Goal: Task Accomplishment & Management: Manage account settings

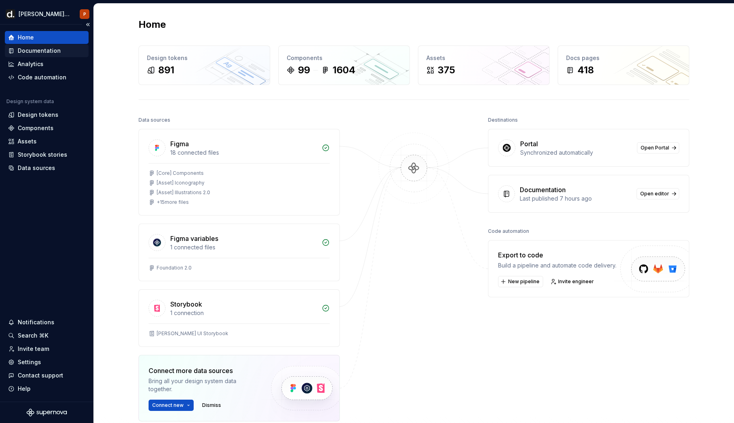
click at [45, 54] on div "Documentation" at bounding box center [39, 51] width 43 height 8
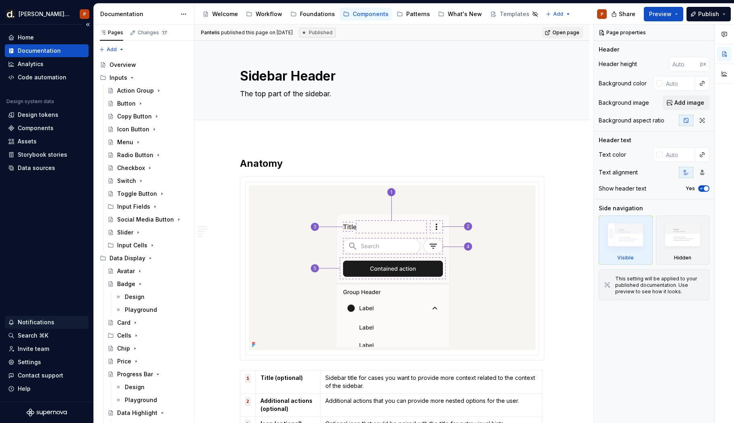
type textarea "*"
click at [22, 362] on div "Settings" at bounding box center [29, 362] width 23 height 8
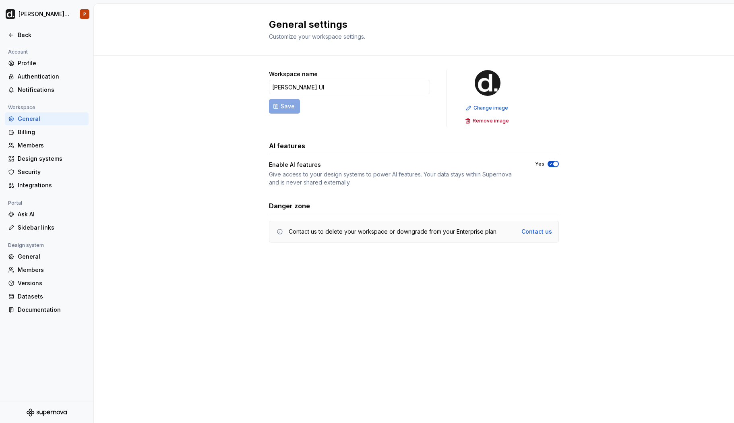
click at [25, 349] on div "Account Profile Authentication Notifications Workspace General Billing Members …" at bounding box center [46, 224] width 93 height 354
click at [35, 137] on div "Billing" at bounding box center [47, 132] width 84 height 13
click at [36, 138] on div "Billing" at bounding box center [47, 132] width 84 height 13
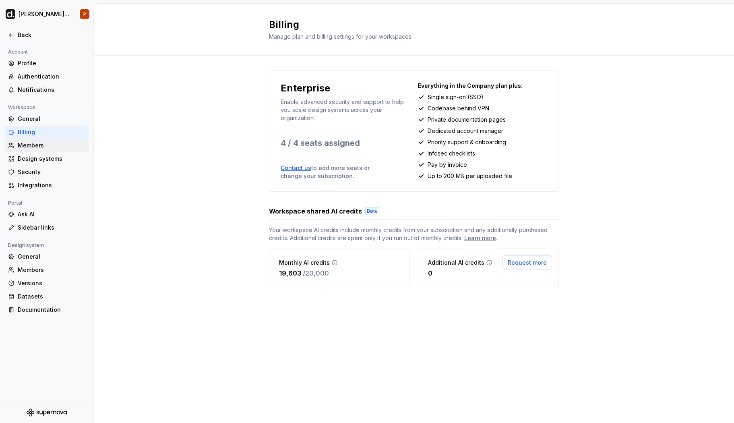
click at [40, 141] on div "Members" at bounding box center [52, 145] width 68 height 8
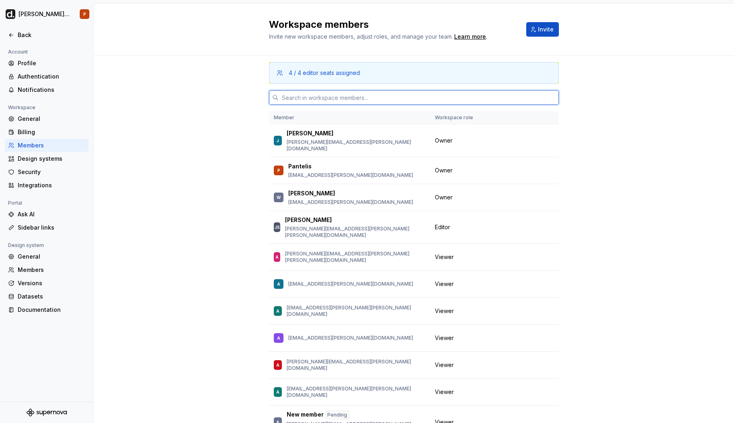
click at [316, 101] on input "text" at bounding box center [419, 97] width 280 height 14
paste input "[PERSON_NAME][EMAIL_ADDRESS][PERSON_NAME][PERSON_NAME][DOMAIN_NAME]"
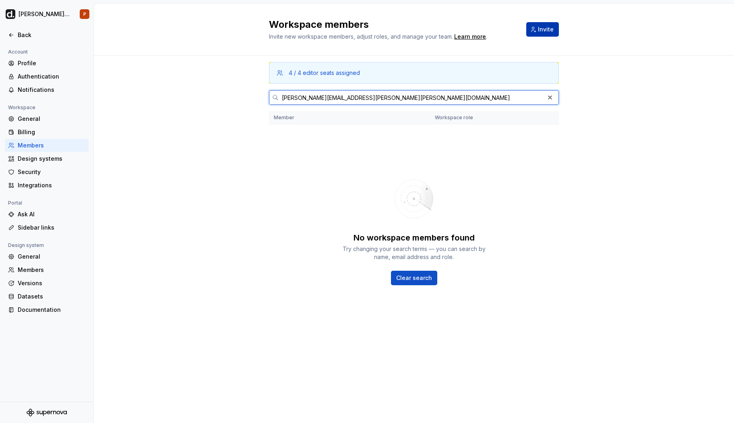
type input "[PERSON_NAME][EMAIL_ADDRESS][PERSON_NAME][PERSON_NAME][DOMAIN_NAME]"
click at [550, 28] on span "Invite" at bounding box center [546, 29] width 16 height 8
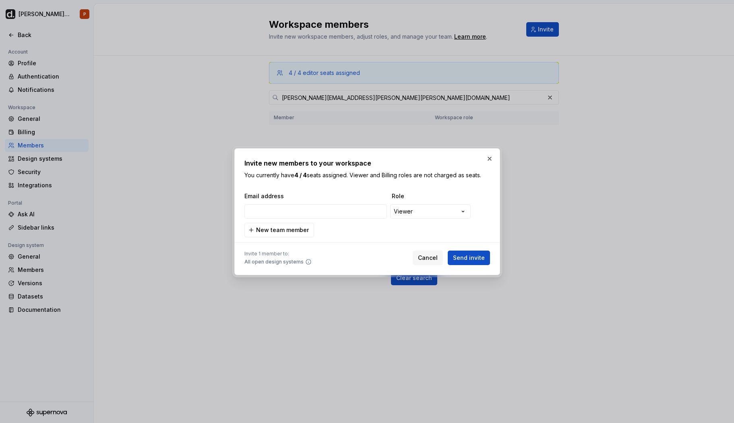
type input "[PERSON_NAME][EMAIL_ADDRESS][PERSON_NAME][PERSON_NAME][DOMAIN_NAME]"
click at [468, 243] on div at bounding box center [367, 242] width 246 height 10
click at [465, 248] on div "Invite 1 member to: All open design systems Cancel Send invite" at bounding box center [367, 256] width 246 height 18
click at [464, 254] on span "Send invite" at bounding box center [469, 258] width 32 height 8
